Goal: Task Accomplishment & Management: Use online tool/utility

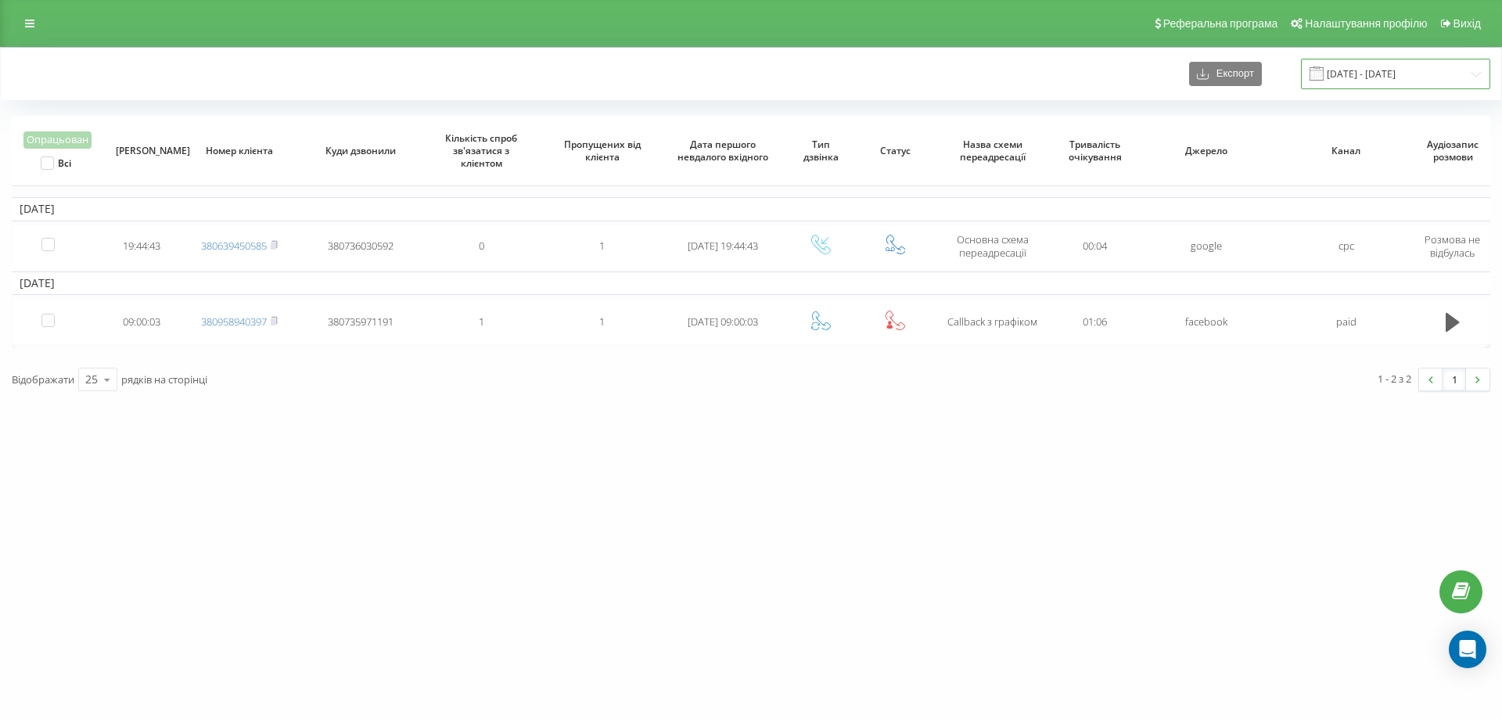
click at [1362, 81] on input "[DATE] - [DATE]" at bounding box center [1395, 74] width 189 height 31
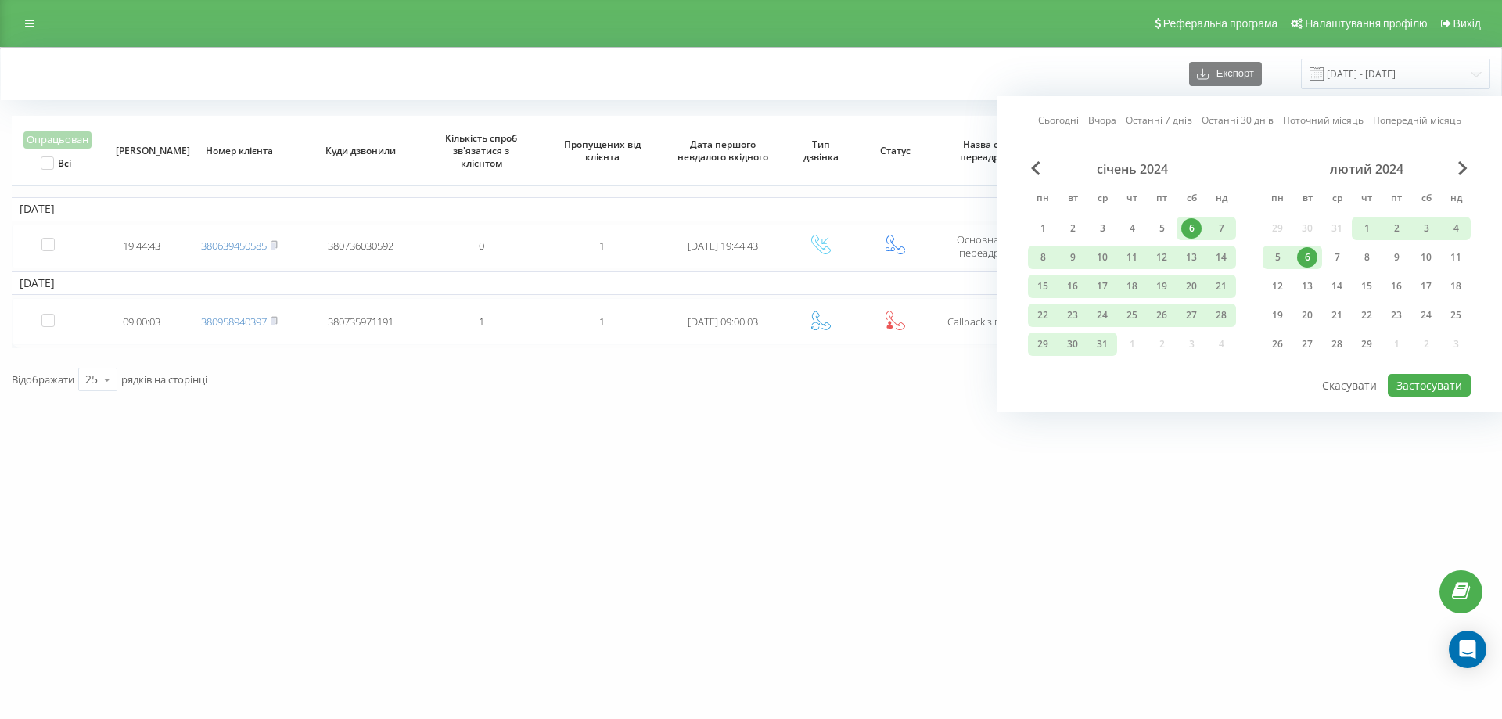
click at [1050, 120] on link "Сьогодні" at bounding box center [1058, 120] width 41 height 15
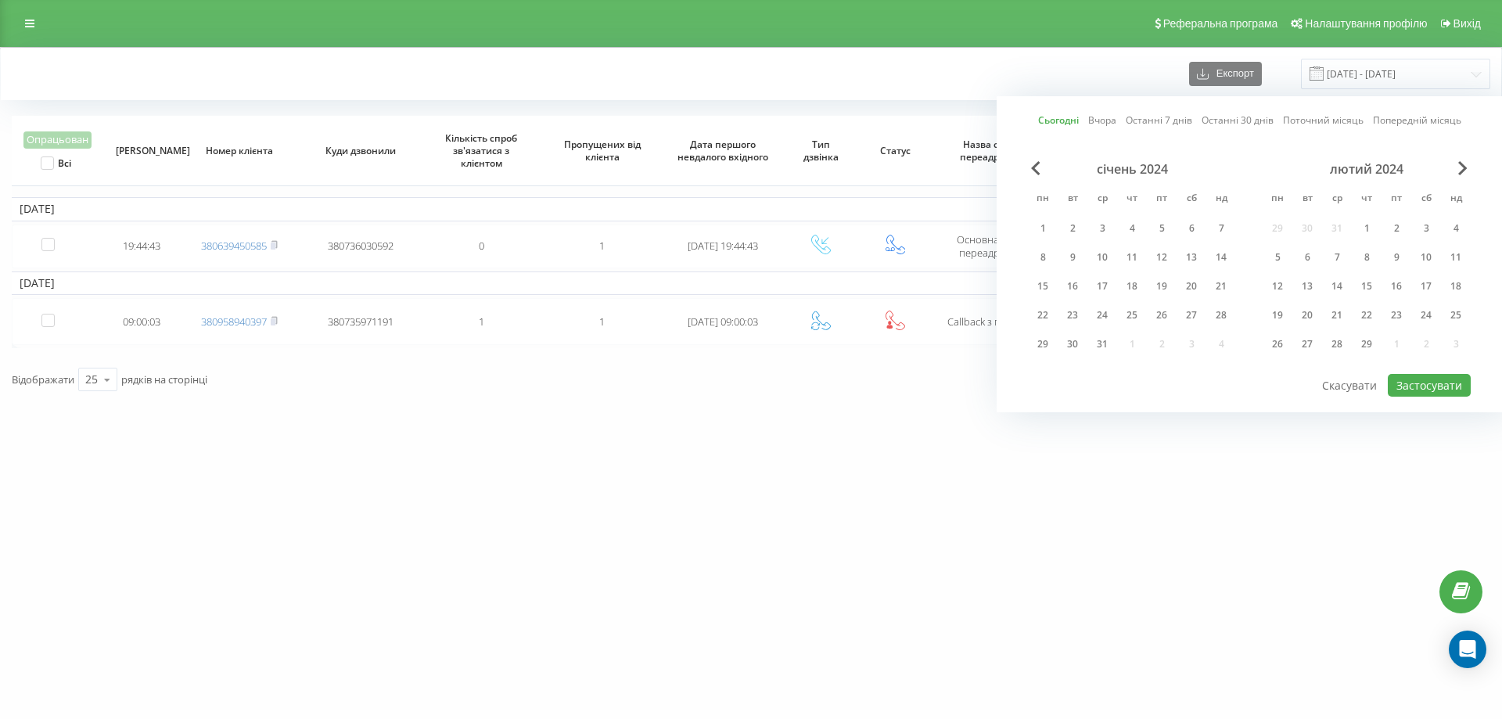
click at [1101, 124] on link "Вчора" at bounding box center [1102, 120] width 28 height 15
click at [1407, 389] on button "Застосувати" at bounding box center [1428, 385] width 83 height 23
type input "[DATE] - [DATE]"
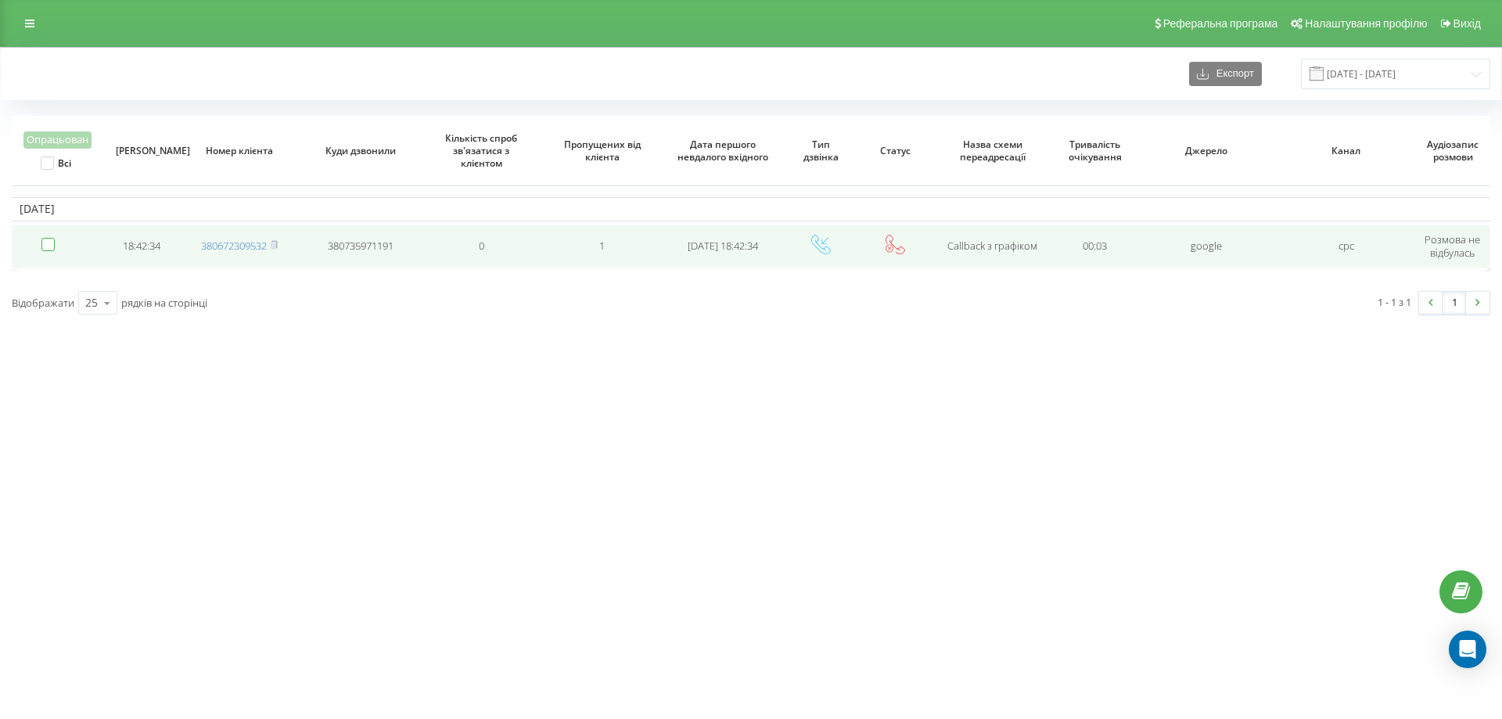
click at [50, 238] on label at bounding box center [47, 238] width 13 height 0
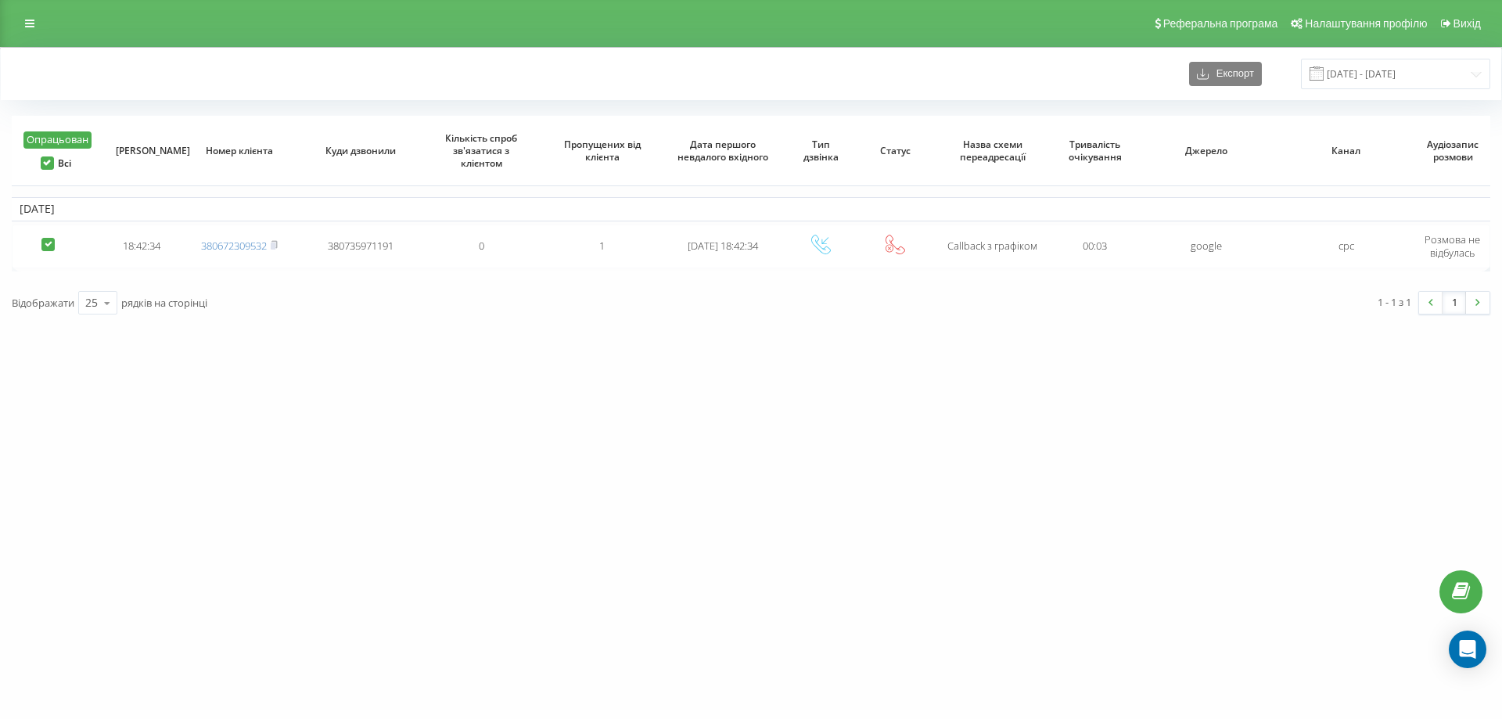
click at [63, 138] on button "Опрацьован" at bounding box center [57, 139] width 68 height 17
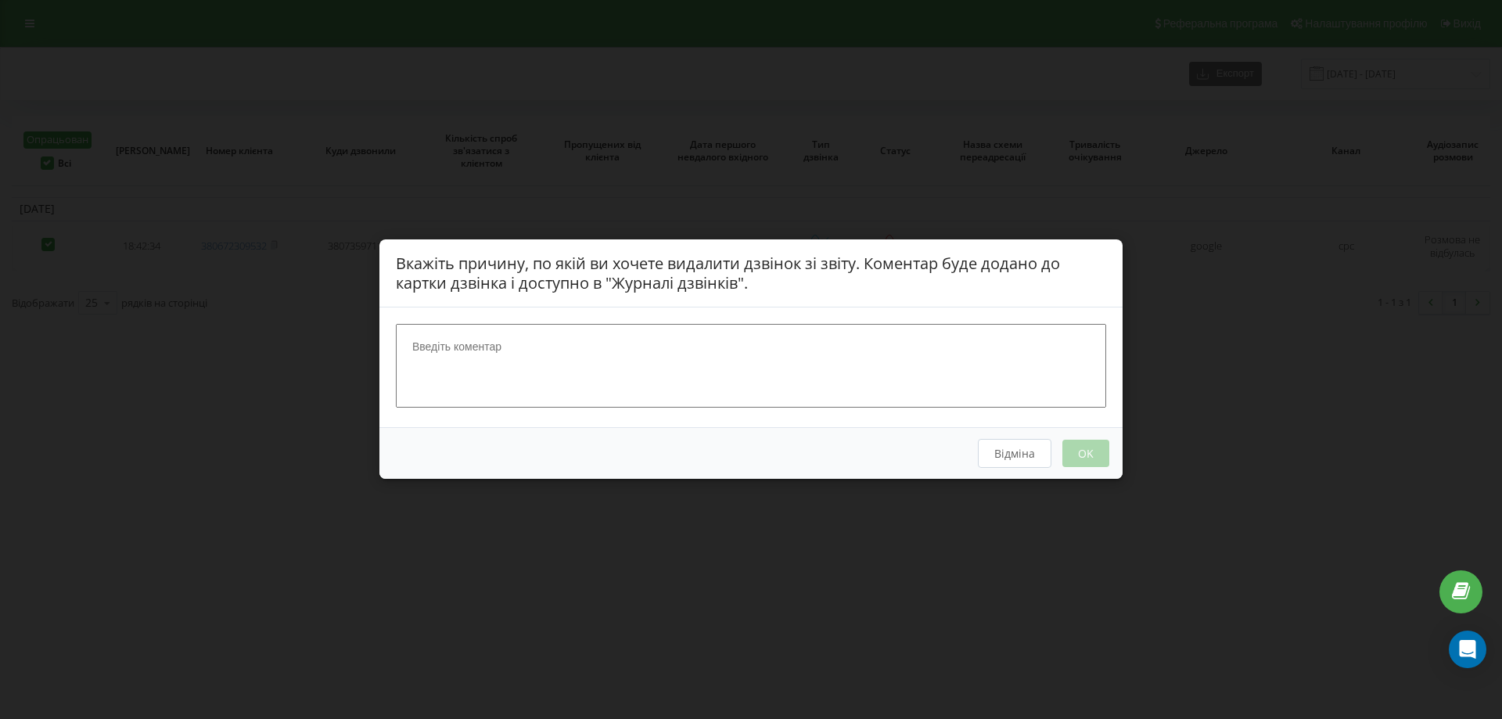
click at [487, 361] on textarea at bounding box center [751, 366] width 710 height 83
type textarea "вайбер"
click at [1071, 449] on button "OK" at bounding box center [1085, 453] width 47 height 27
click at [1077, 456] on button "OK" at bounding box center [1085, 453] width 47 height 27
click at [1082, 452] on button "OK" at bounding box center [1085, 453] width 47 height 27
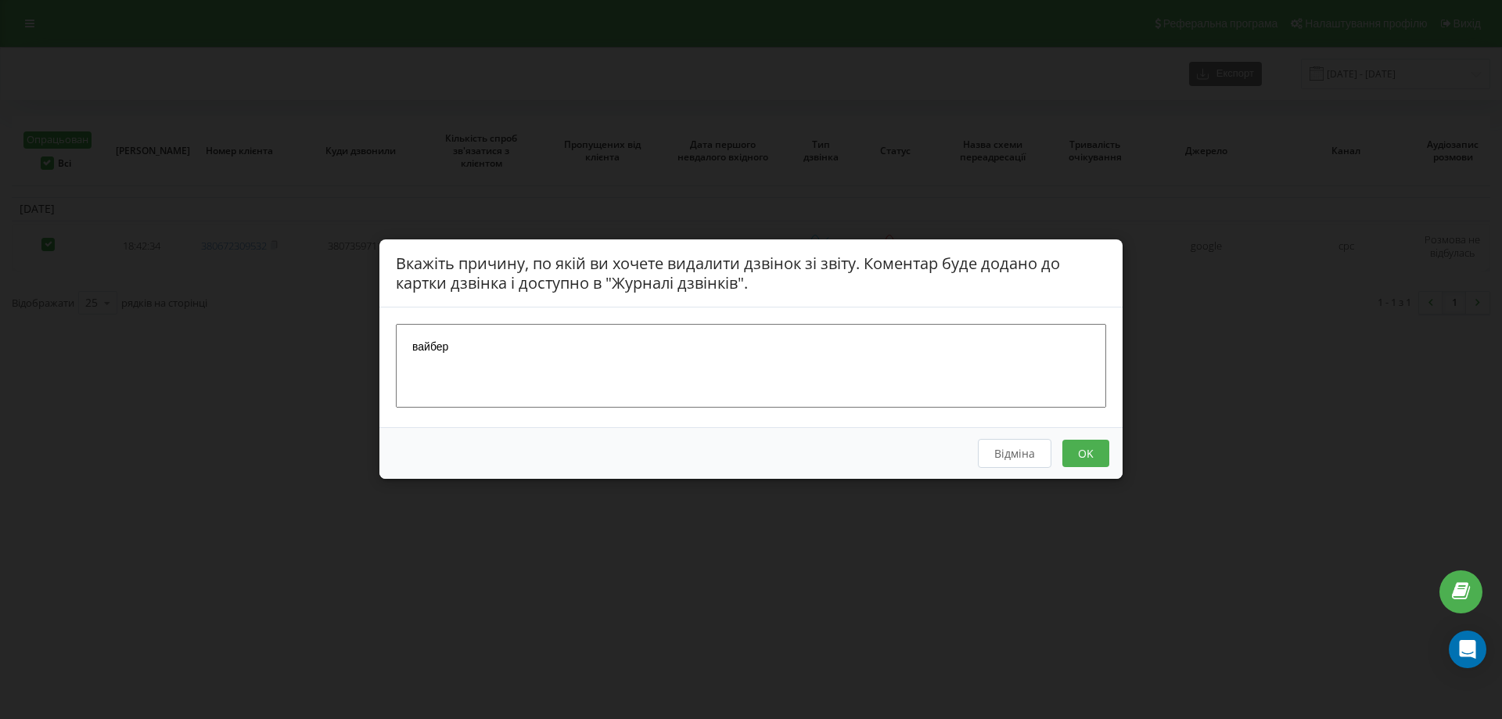
click at [1082, 452] on button "OK" at bounding box center [1085, 453] width 47 height 27
click at [1082, 451] on button "OK" at bounding box center [1085, 453] width 47 height 27
click at [1082, 450] on button "OK" at bounding box center [1085, 453] width 47 height 27
click at [1082, 449] on button "OK" at bounding box center [1085, 453] width 47 height 27
click at [1082, 448] on button "OK" at bounding box center [1085, 453] width 47 height 27
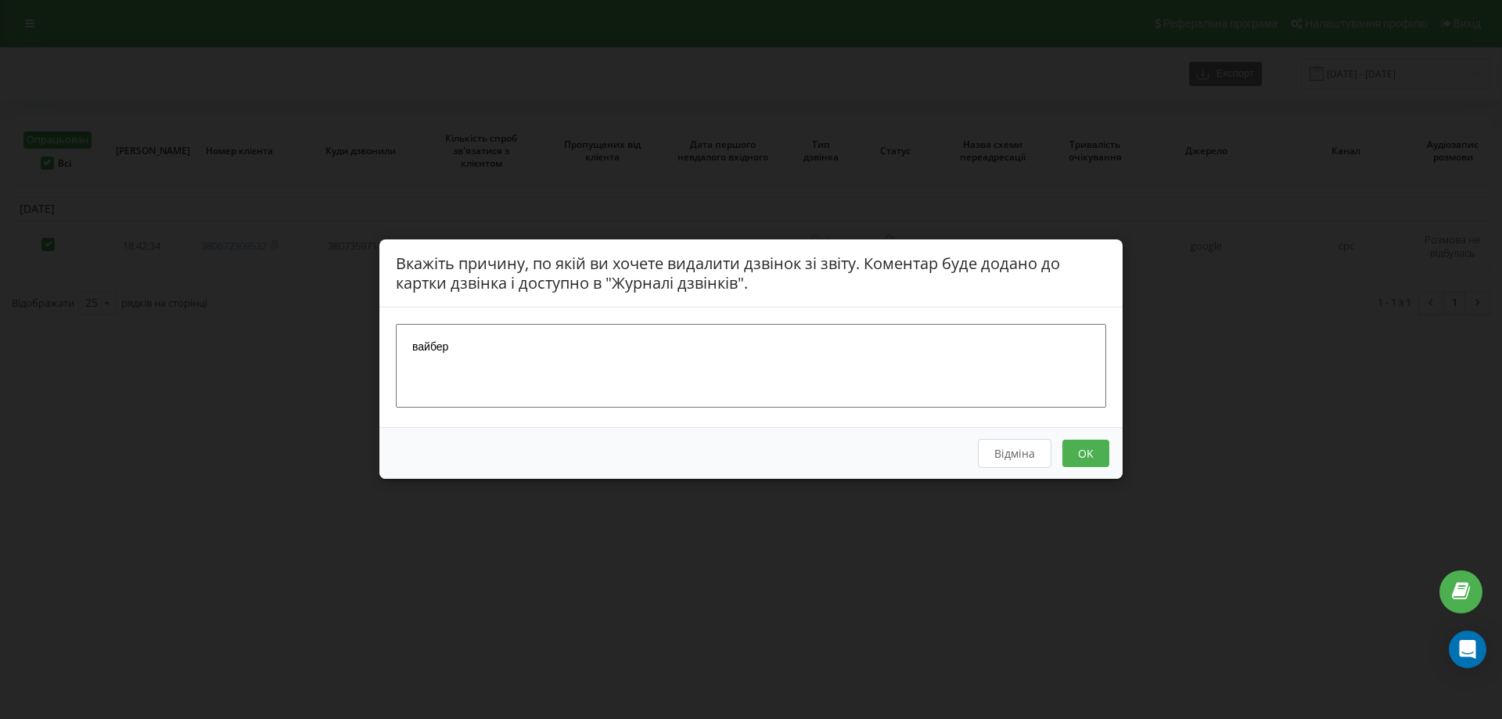
click at [1082, 443] on button "OK" at bounding box center [1085, 453] width 47 height 27
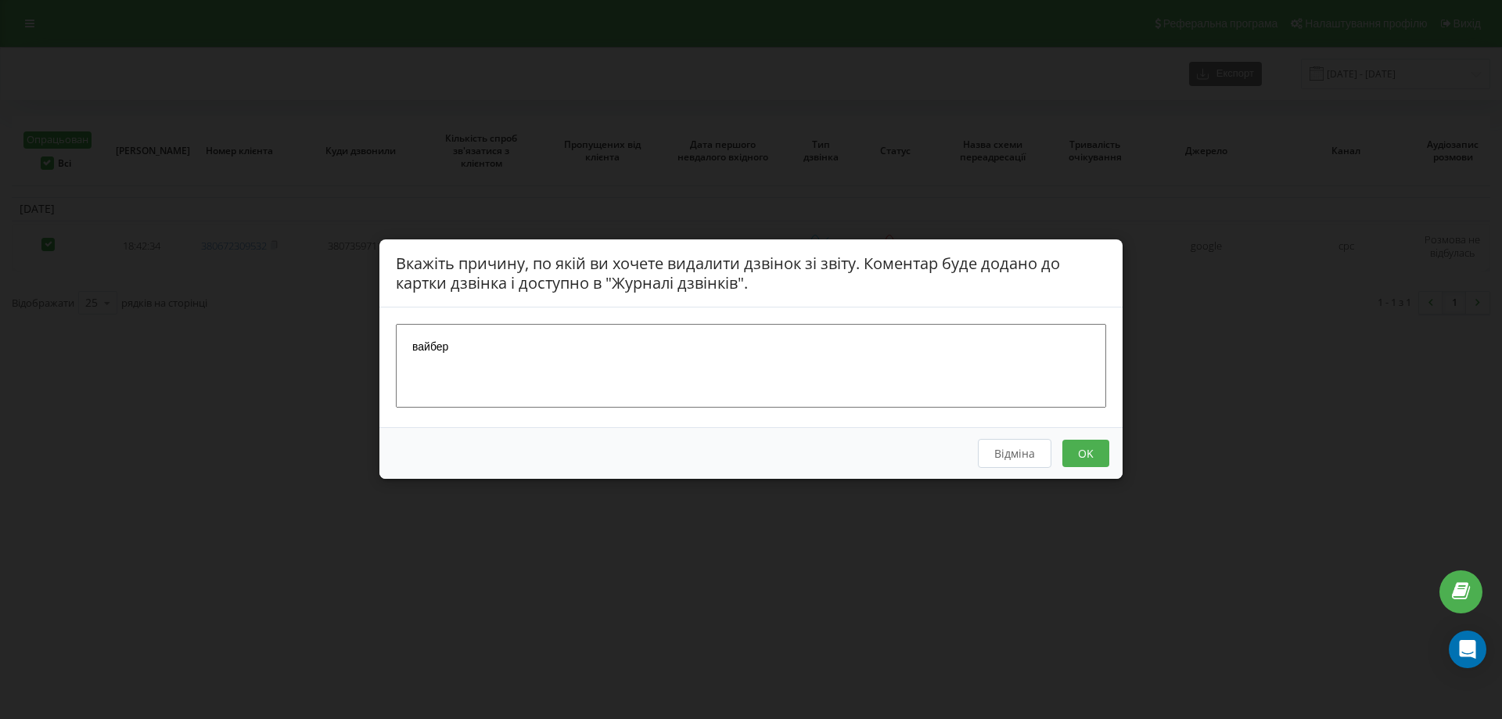
click at [1082, 443] on button "OK" at bounding box center [1085, 453] width 47 height 27
click at [1080, 443] on button "OK" at bounding box center [1085, 453] width 47 height 27
click at [1078, 445] on button "OK" at bounding box center [1085, 453] width 47 height 27
click at [1078, 446] on button "OK" at bounding box center [1085, 453] width 47 height 27
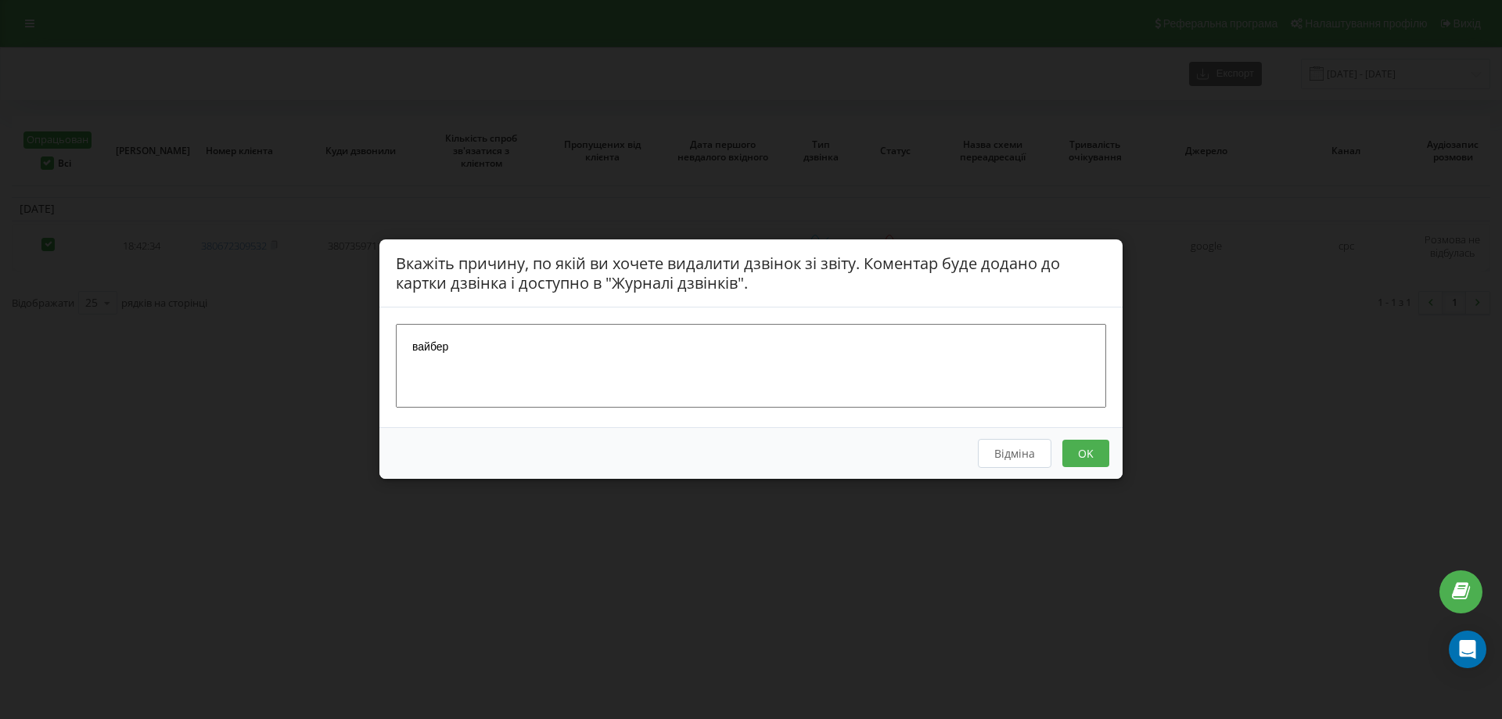
click at [1078, 446] on button "OK" at bounding box center [1085, 453] width 47 height 27
click at [1095, 472] on div "Відміна OK" at bounding box center [750, 454] width 743 height 52
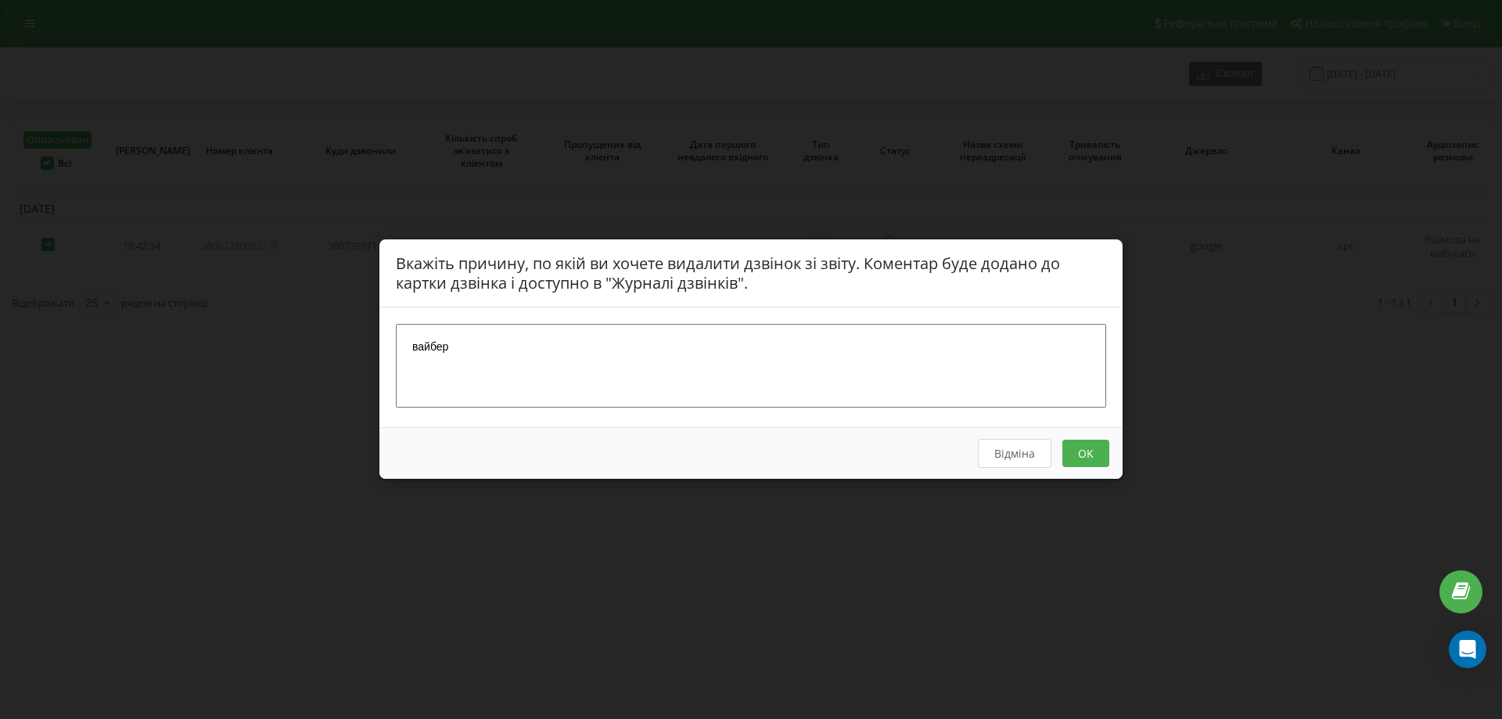
click at [1095, 451] on button "OK" at bounding box center [1085, 453] width 47 height 27
click at [462, 342] on textarea "вайбер" at bounding box center [751, 366] width 710 height 83
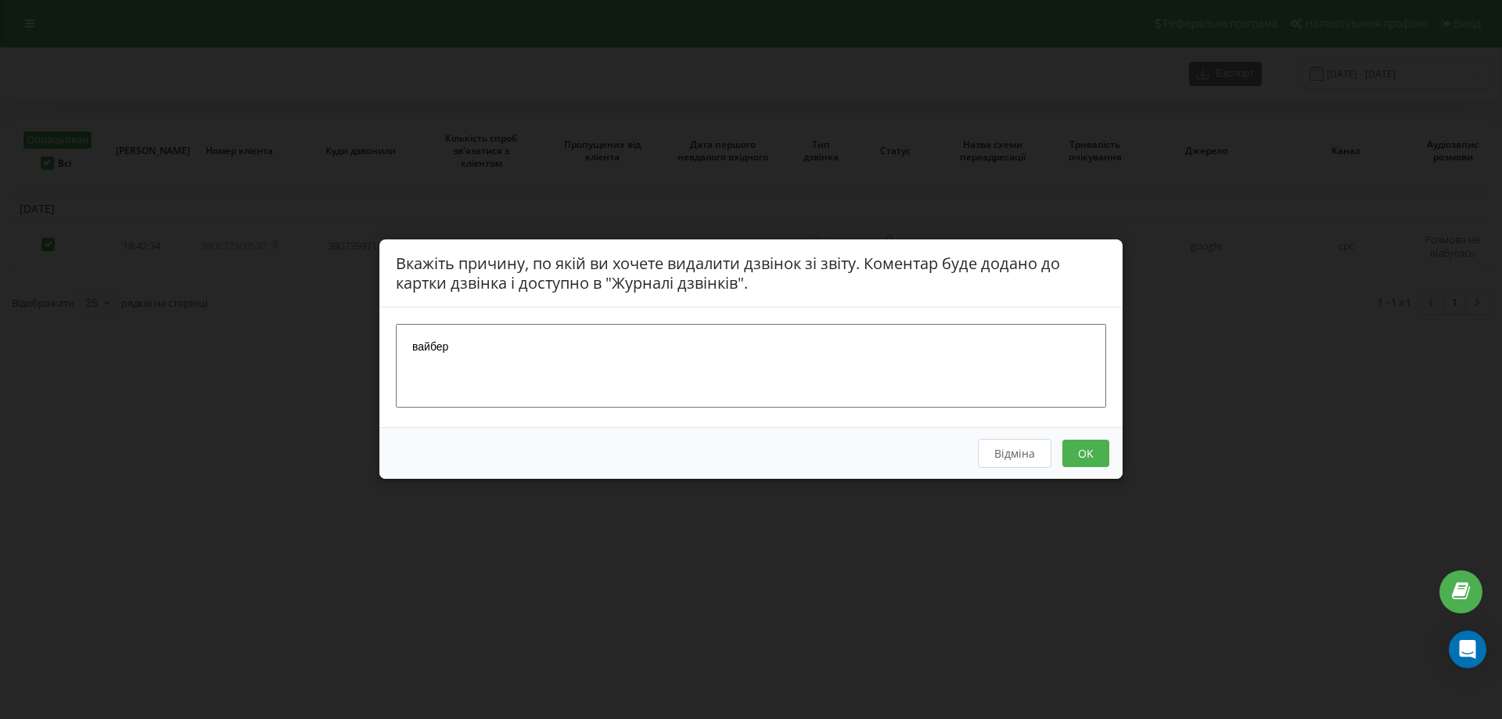
click at [1098, 456] on button "OK" at bounding box center [1085, 453] width 47 height 27
click at [1088, 457] on button "OK" at bounding box center [1085, 453] width 47 height 27
click at [1093, 455] on button "OK" at bounding box center [1085, 453] width 47 height 27
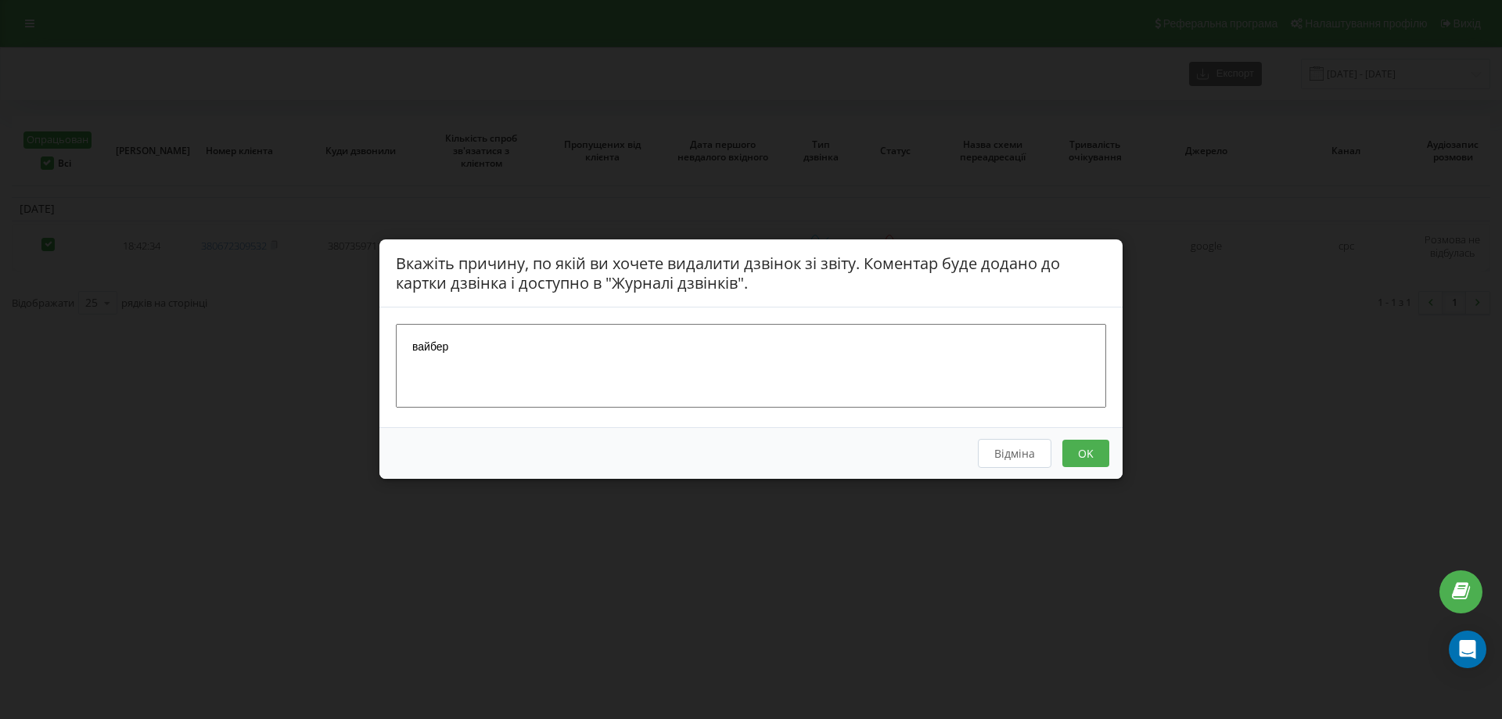
click at [1093, 455] on button "OK" at bounding box center [1085, 453] width 47 height 27
click at [933, 382] on textarea "вайбер" at bounding box center [751, 366] width 710 height 83
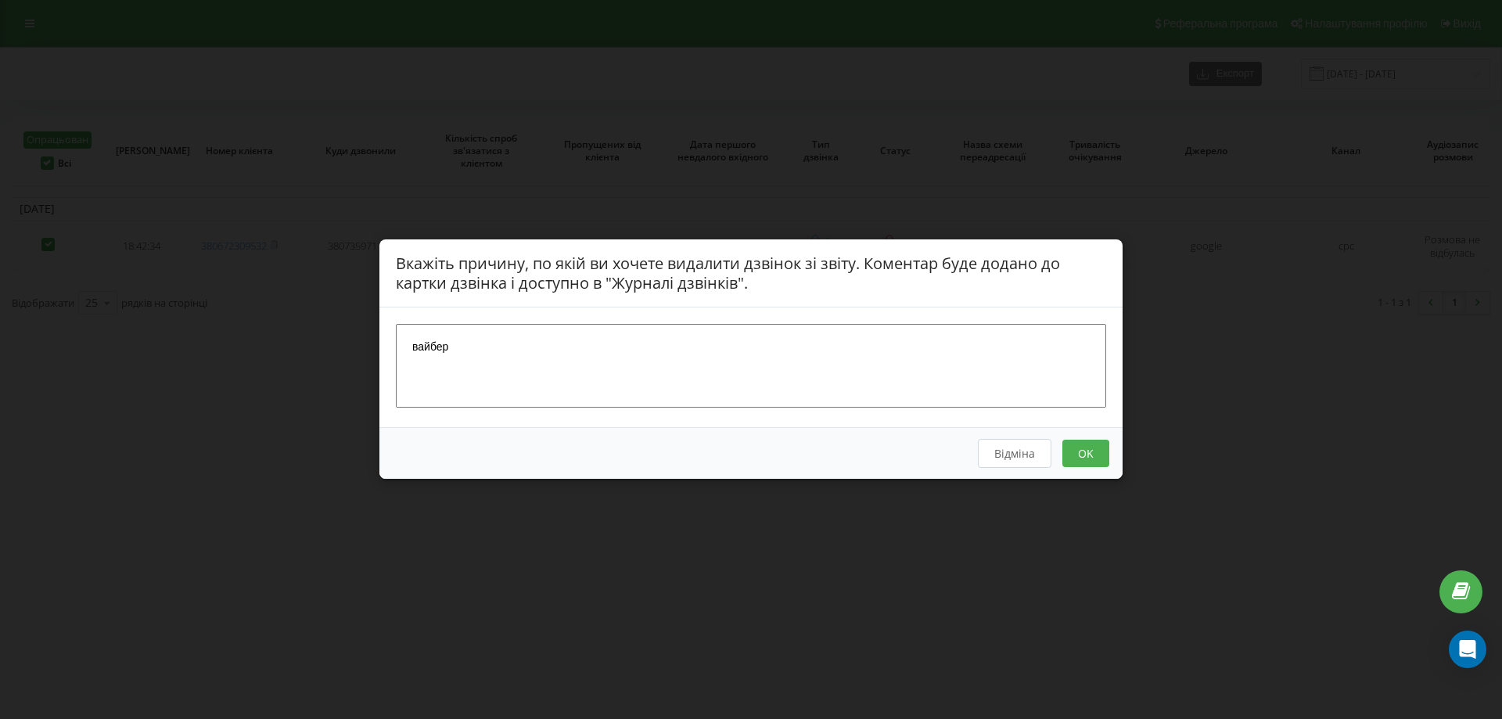
click at [1065, 447] on button "OK" at bounding box center [1085, 453] width 47 height 27
click at [1085, 447] on button "OK" at bounding box center [1085, 453] width 47 height 27
click at [1083, 449] on button "OK" at bounding box center [1085, 453] width 47 height 27
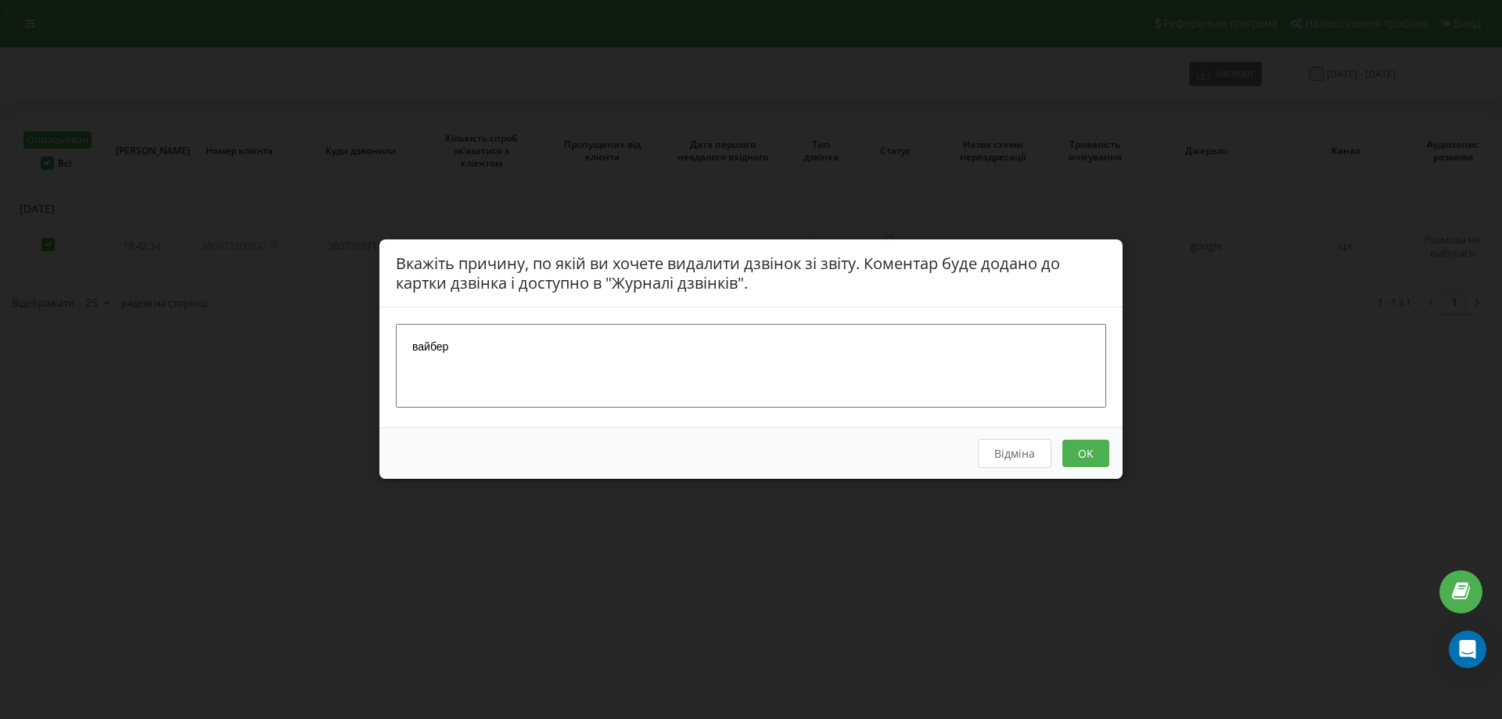
click at [1083, 449] on button "OK" at bounding box center [1085, 453] width 47 height 27
click at [809, 560] on div "Вкажіть причину, по якій ви хочете видалити дзвінок зі звіту. Коментар буде дод…" at bounding box center [751, 359] width 1502 height 719
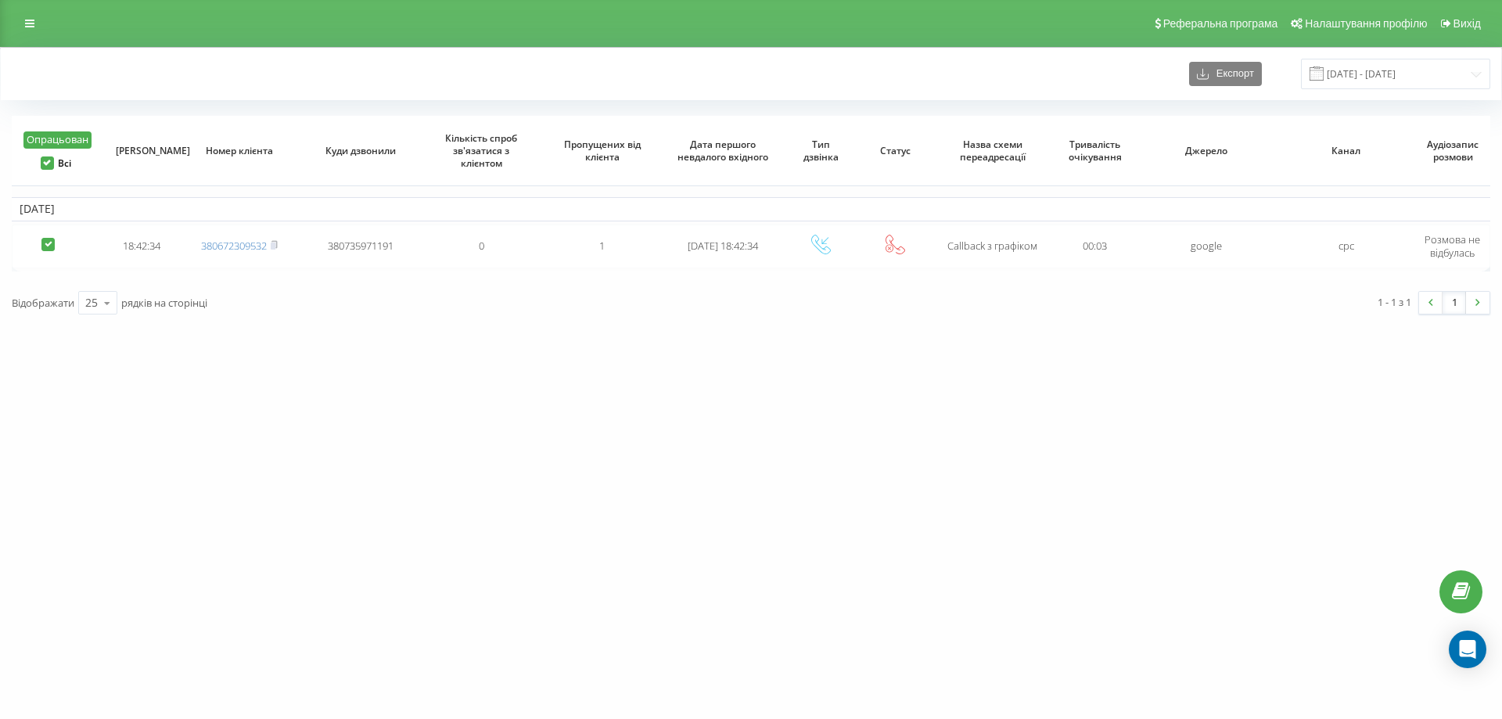
click at [48, 166] on label "Всі" at bounding box center [56, 162] width 31 height 13
